Goal: Information Seeking & Learning: Understand process/instructions

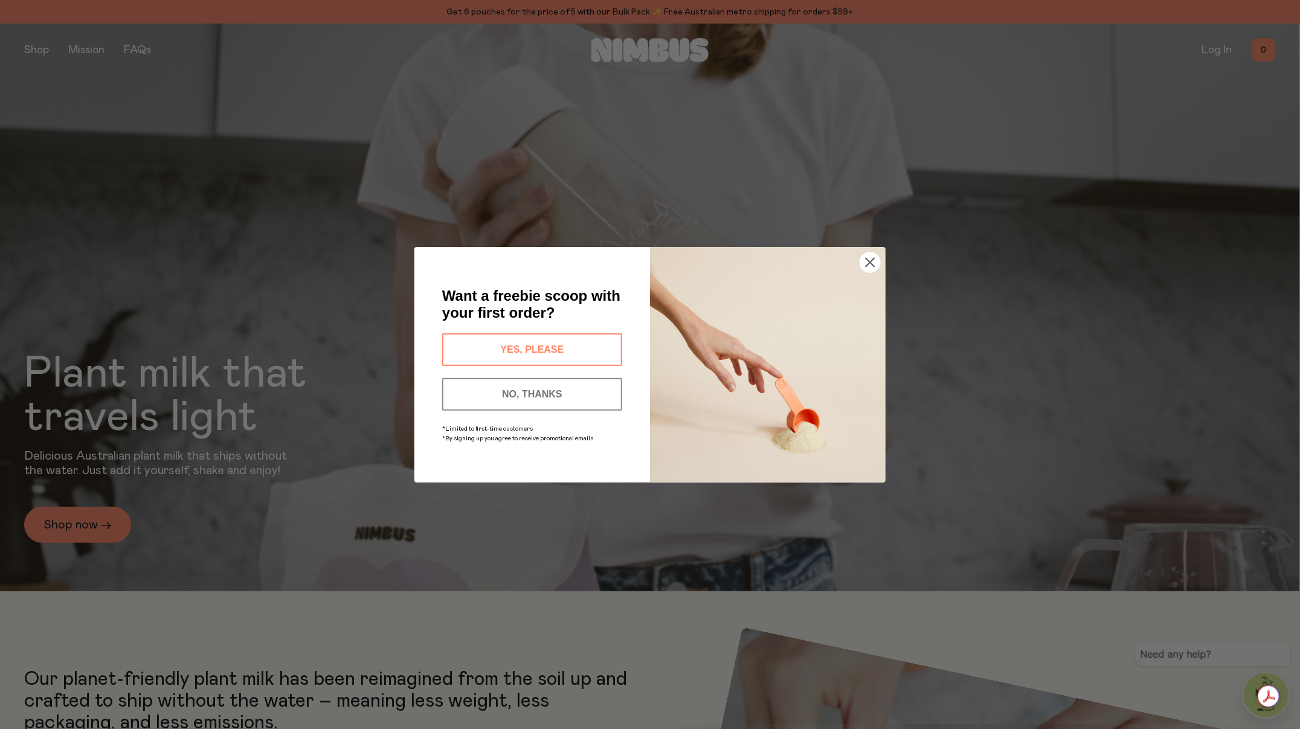
click at [871, 265] on circle "Close dialog" at bounding box center [870, 262] width 20 height 20
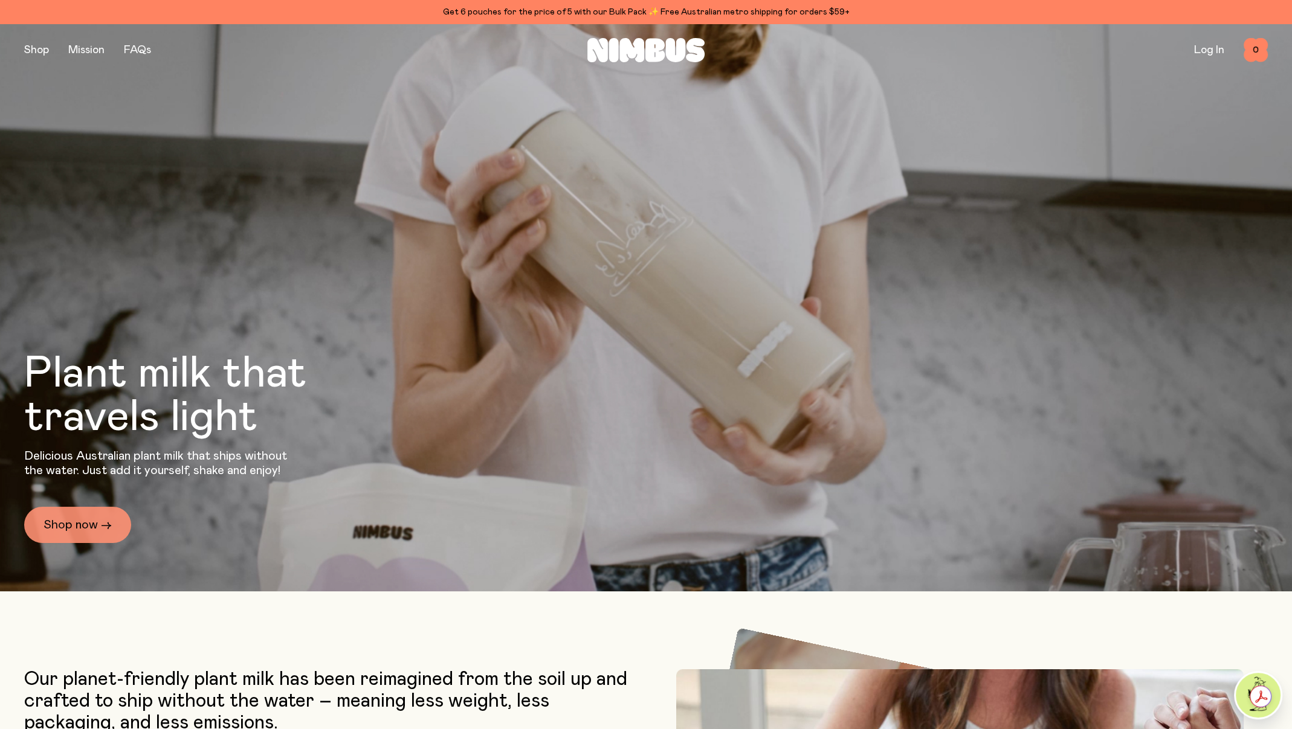
click at [71, 522] on link "Shop now →" at bounding box center [77, 525] width 107 height 36
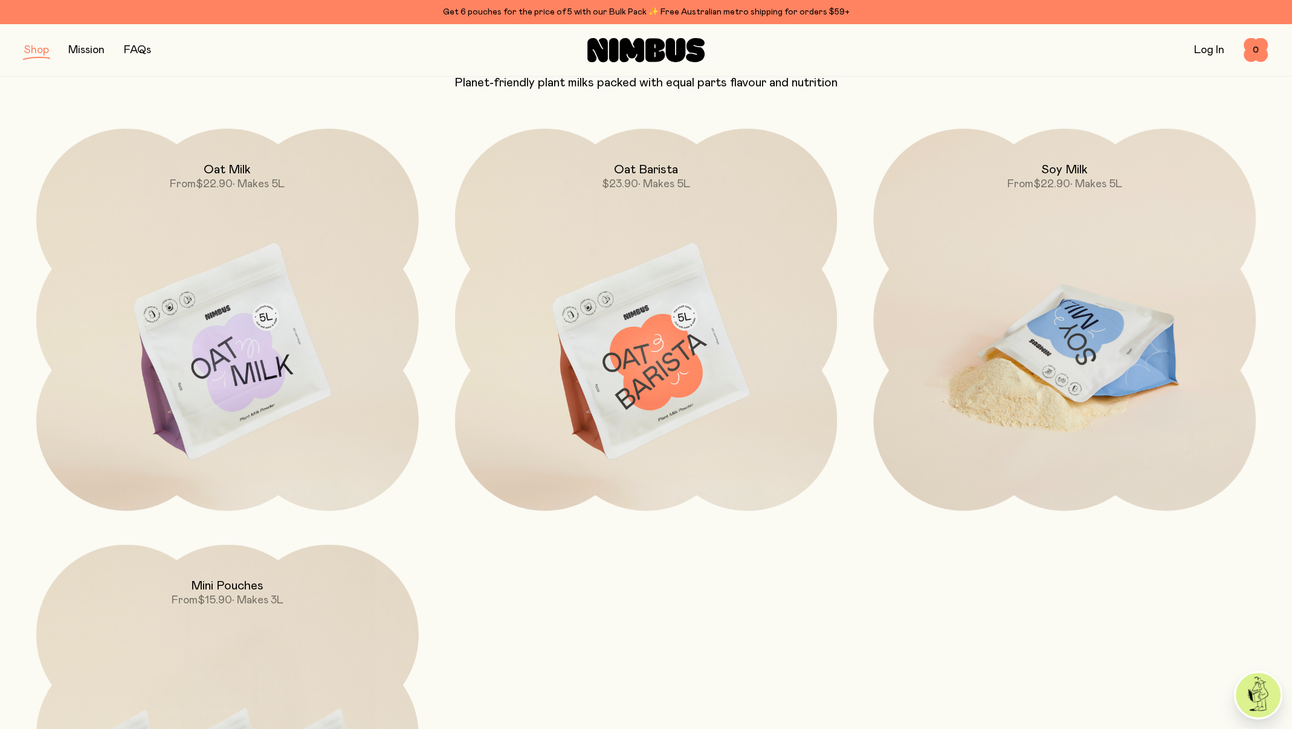
scroll to position [121, 0]
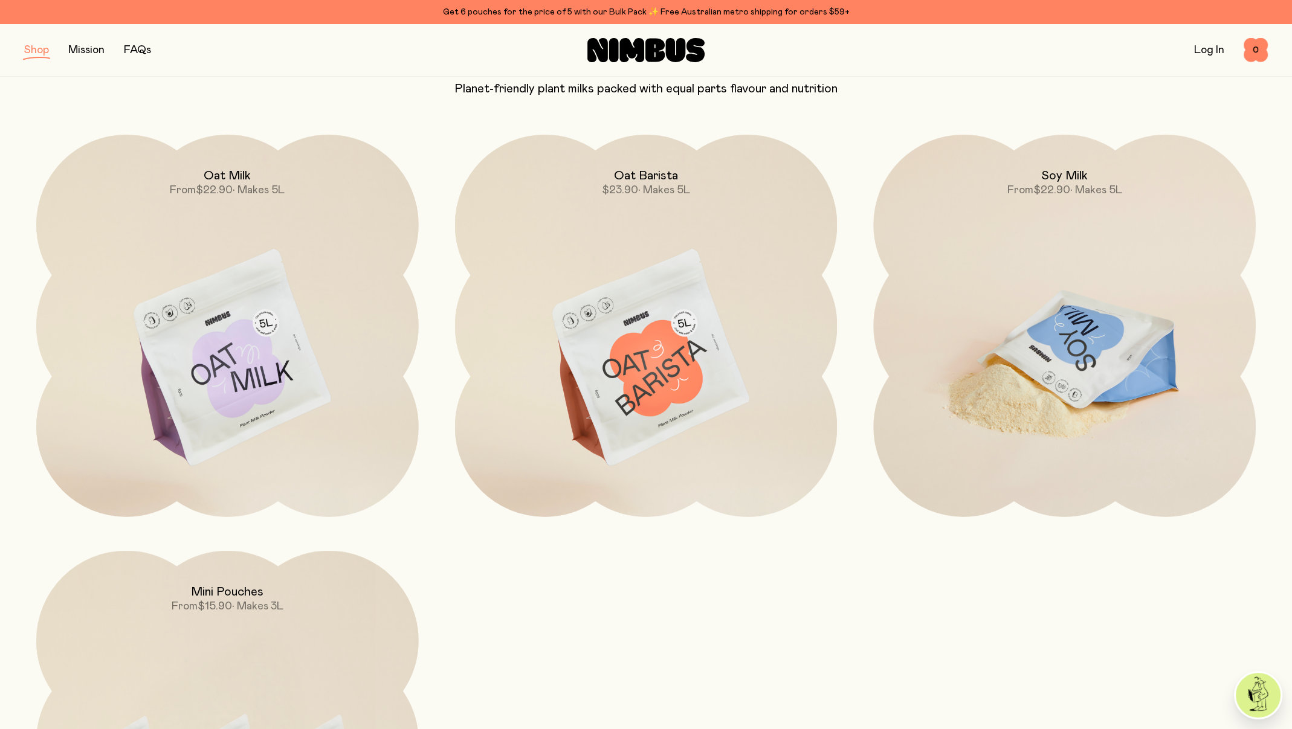
click at [1064, 338] on img at bounding box center [1064, 359] width 382 height 449
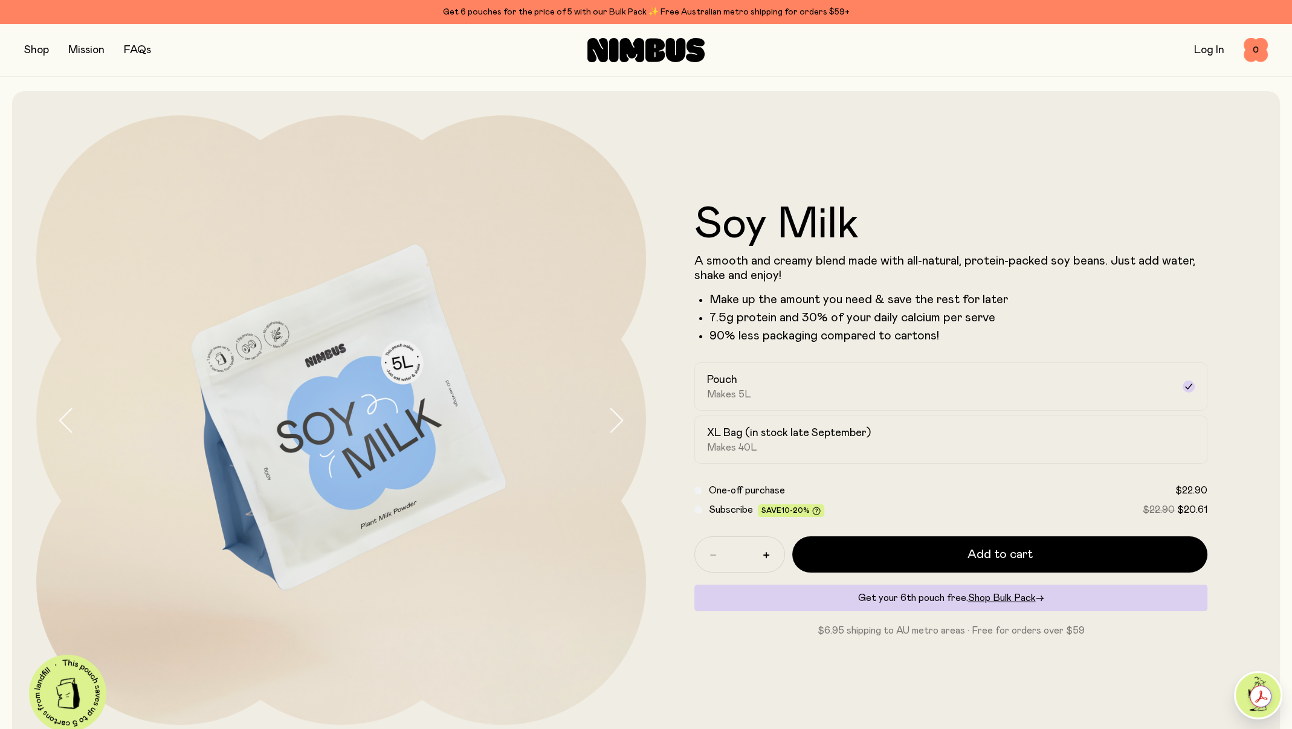
click at [626, 418] on button "button" at bounding box center [626, 420] width 39 height 610
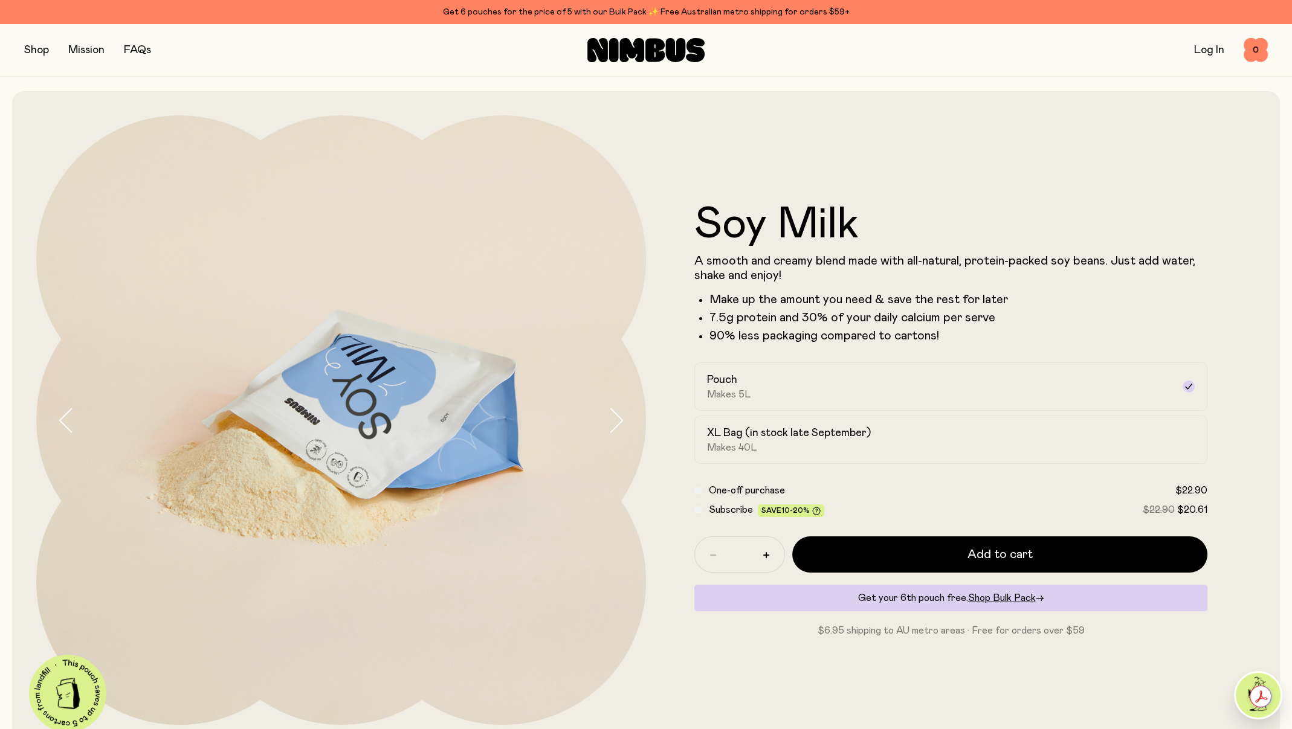
click at [624, 417] on button "button" at bounding box center [626, 420] width 39 height 610
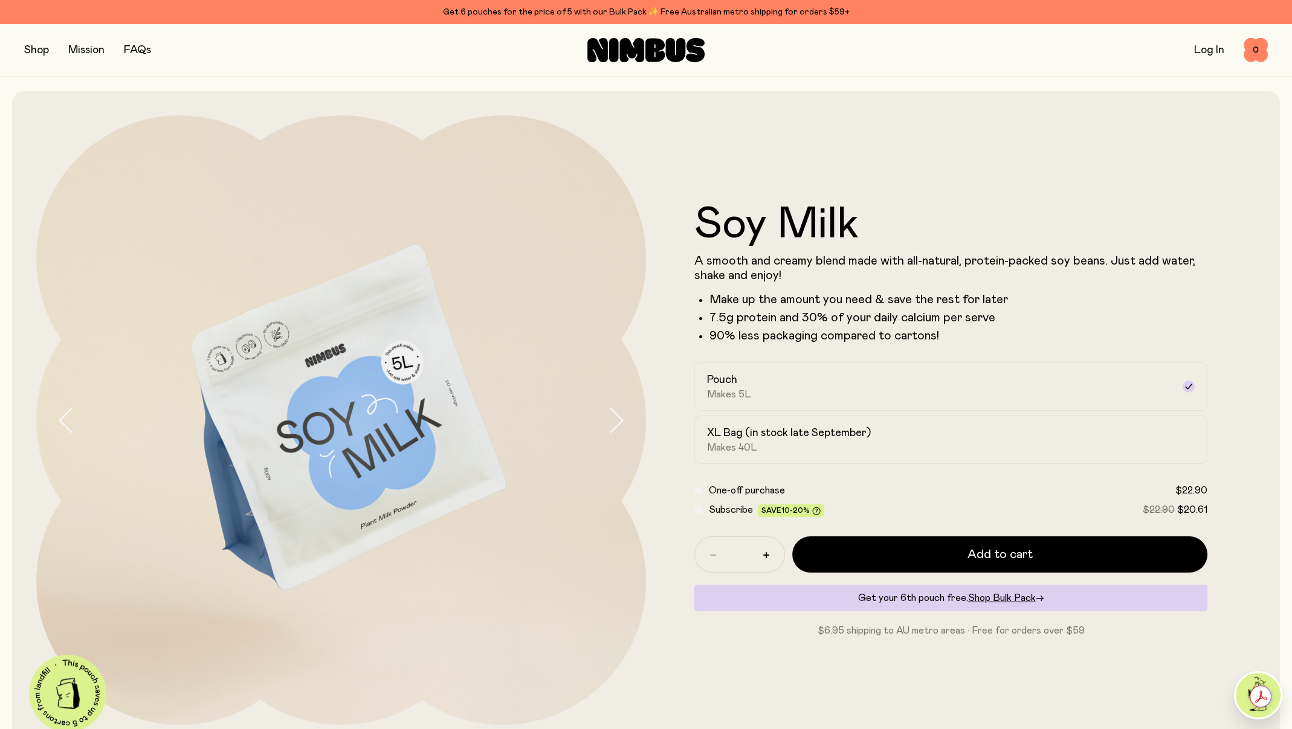
click at [624, 417] on button "button" at bounding box center [626, 420] width 39 height 610
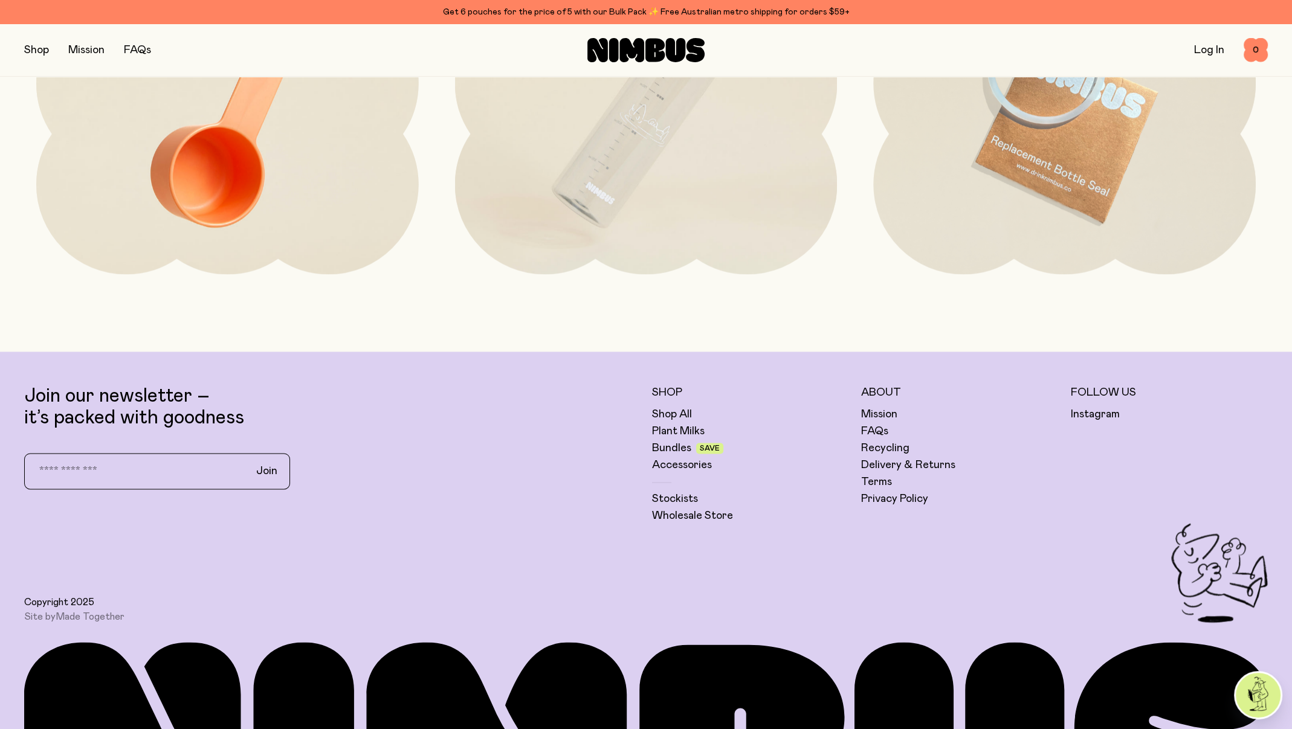
scroll to position [3434, 0]
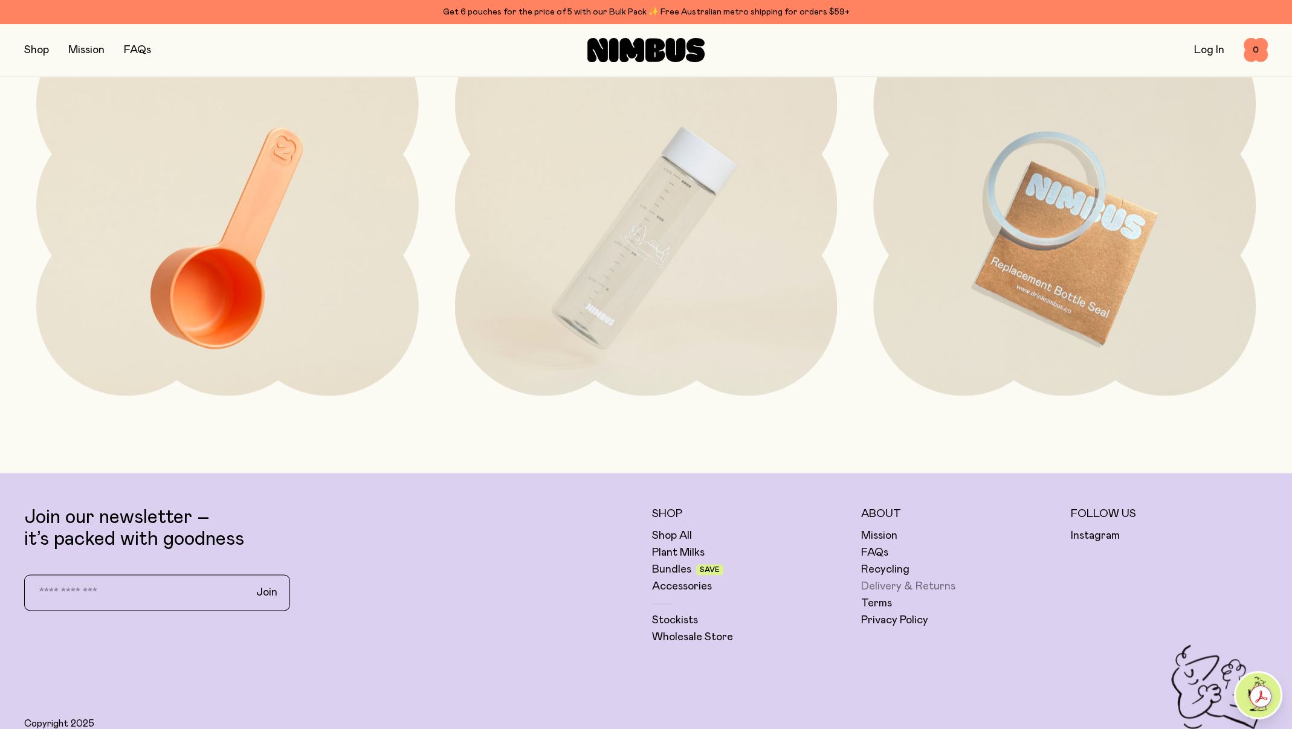
click at [895, 585] on link "Delivery & Returns" at bounding box center [908, 586] width 94 height 14
